Goal: Task Accomplishment & Management: Manage account settings

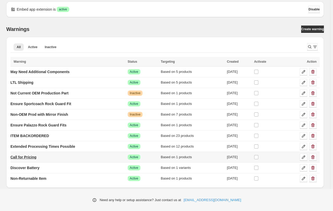
scroll to position [5, 0]
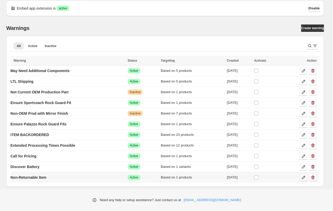
click at [305, 178] on icon at bounding box center [302, 177] width 5 height 5
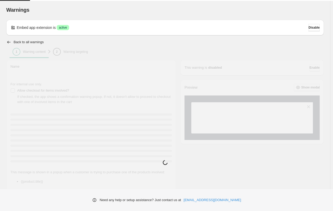
type input "**********"
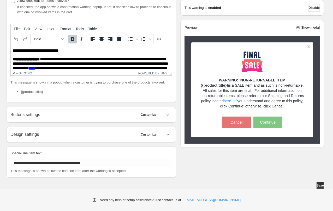
scroll to position [90, 0]
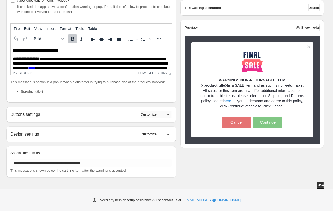
click at [156, 114] on span "Customize" at bounding box center [148, 115] width 16 height 4
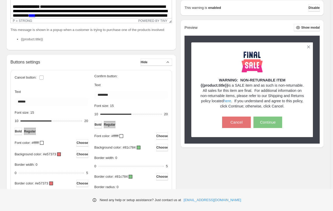
scroll to position [142, 0]
click at [166, 62] on button "Hide" at bounding box center [155, 62] width 31 height 7
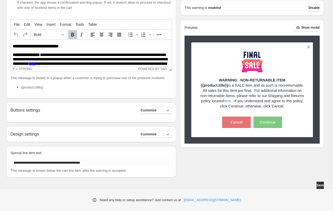
scroll to position [90, 0]
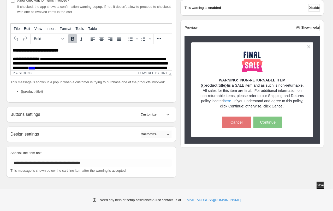
click at [156, 134] on span "Customize" at bounding box center [148, 134] width 16 height 4
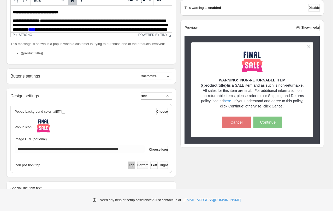
scroll to position [142, 0]
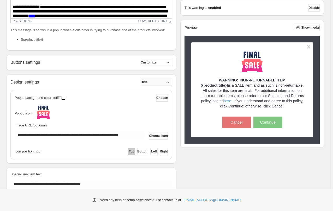
click at [164, 82] on button "Hide" at bounding box center [155, 82] width 31 height 7
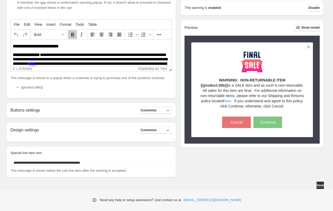
scroll to position [90, 0]
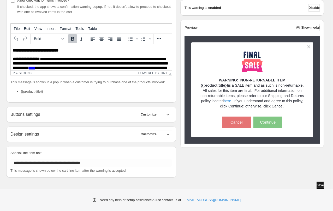
click at [322, 185] on span "Save" at bounding box center [319, 185] width 7 height 4
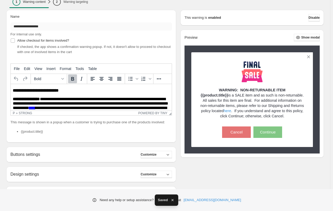
scroll to position [0, 0]
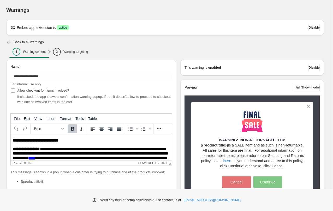
click at [9, 42] on icon "button" at bounding box center [8, 42] width 5 height 5
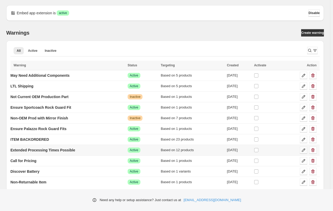
click at [305, 150] on icon at bounding box center [302, 150] width 5 height 5
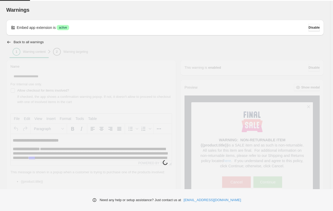
type input "**********"
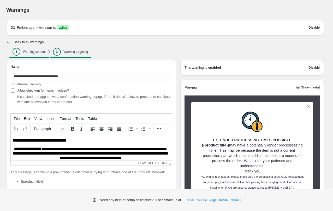
click at [72, 51] on p "Warning targeting" at bounding box center [75, 52] width 24 height 4
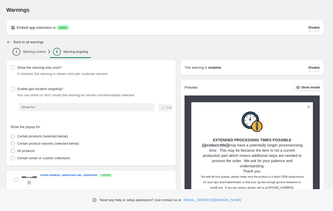
click at [8, 41] on icon "button" at bounding box center [8, 42] width 3 height 3
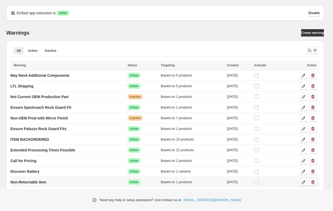
click at [305, 182] on icon at bounding box center [302, 182] width 5 height 5
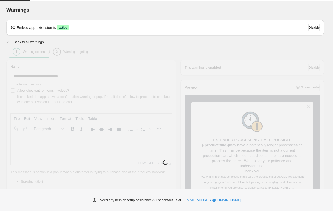
type input "**********"
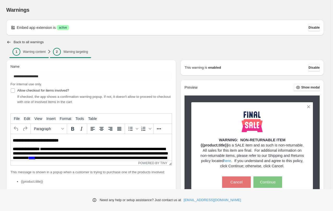
click at [76, 52] on p "Warning targeting" at bounding box center [75, 52] width 24 height 4
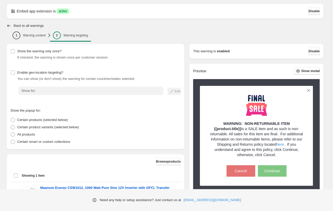
scroll to position [70, 0]
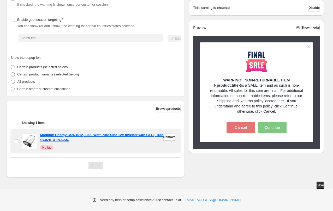
click at [45, 147] on span "No tag" at bounding box center [46, 148] width 9 height 4
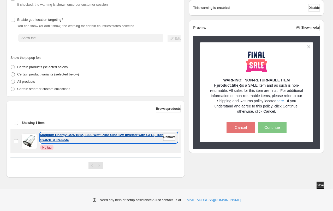
click at [48, 137] on p "Magnum Energy CSW1012, 1000 Watt Pure Sine 12V Inverter with GFCI, Transfer Swi…" at bounding box center [108, 138] width 137 height 10
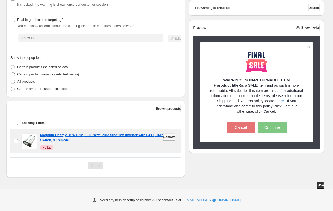
click at [163, 137] on span "Remove" at bounding box center [169, 137] width 12 height 4
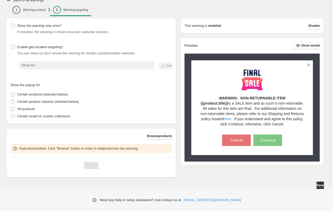
scroll to position [42, 0]
click at [158, 136] on span "Browse products" at bounding box center [159, 136] width 25 height 4
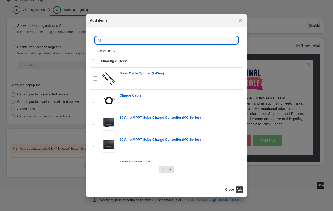
click at [125, 38] on input ":r5m:" at bounding box center [170, 40] width 134 height 7
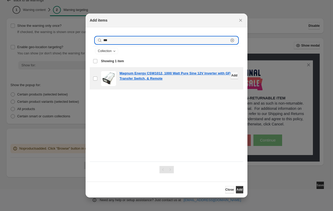
type input "***"
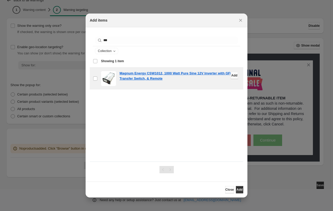
click at [231, 75] on span "Add" at bounding box center [234, 75] width 6 height 4
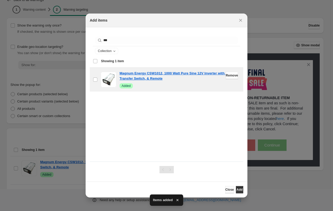
click at [225, 191] on span "Close" at bounding box center [229, 190] width 9 height 4
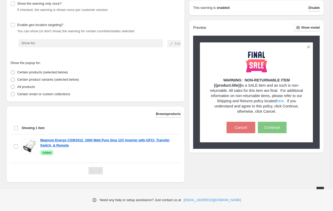
scroll to position [70, 0]
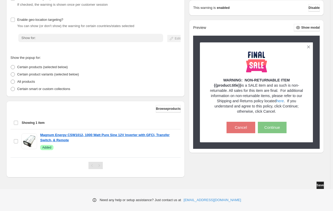
click at [320, 186] on span "Save" at bounding box center [319, 185] width 7 height 4
click at [322, 185] on span "Save" at bounding box center [319, 185] width 7 height 4
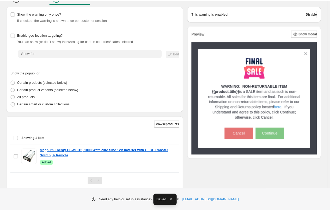
scroll to position [0, 0]
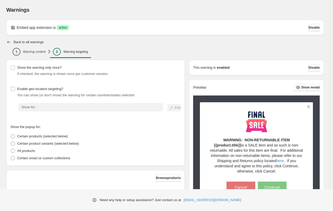
click at [8, 41] on icon "button" at bounding box center [8, 42] width 5 height 5
